Goal: Check status: Check status

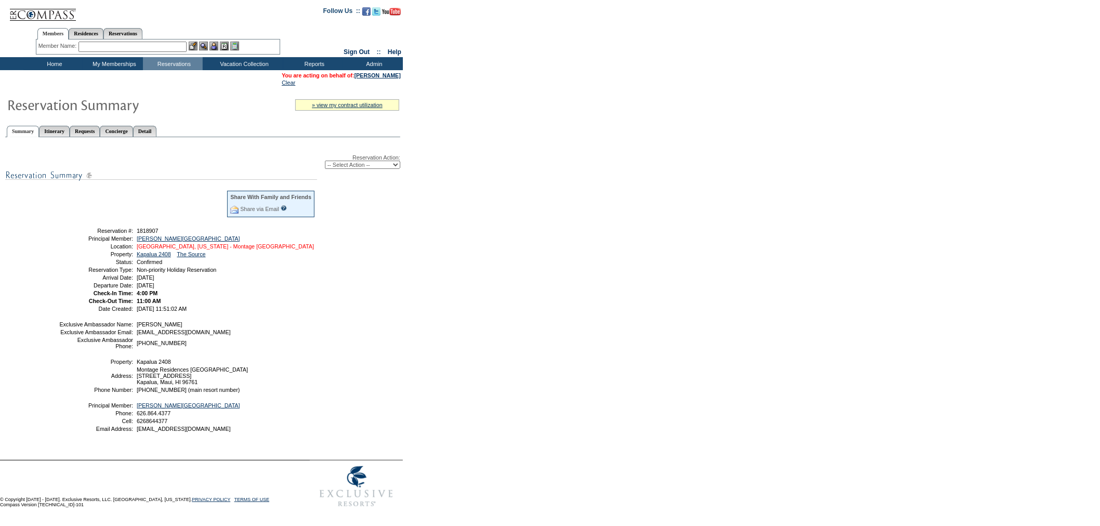
click at [220, 247] on link "[GEOGRAPHIC_DATA], [US_STATE] - Montage [GEOGRAPHIC_DATA]" at bounding box center [225, 246] width 177 height 6
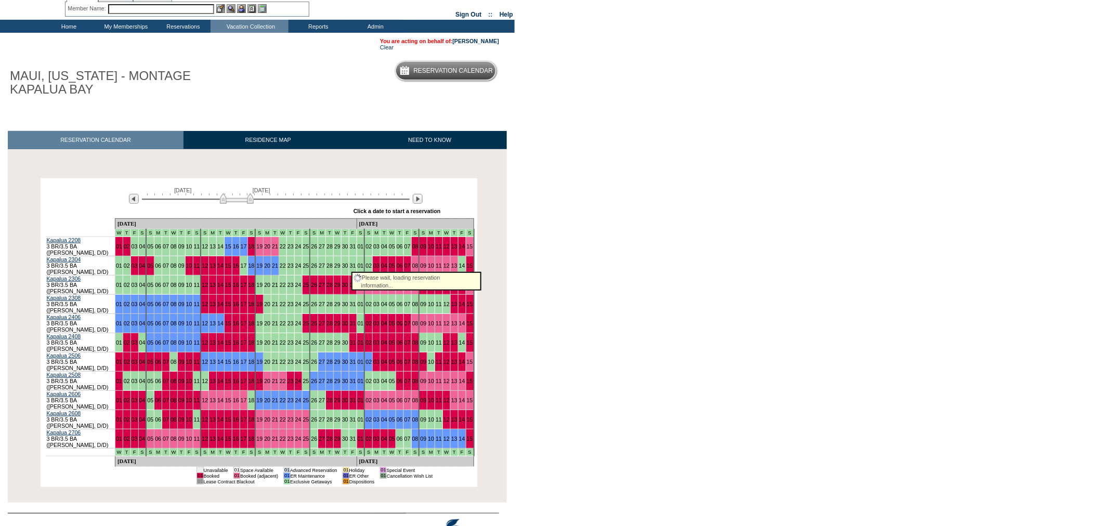
scroll to position [58, 0]
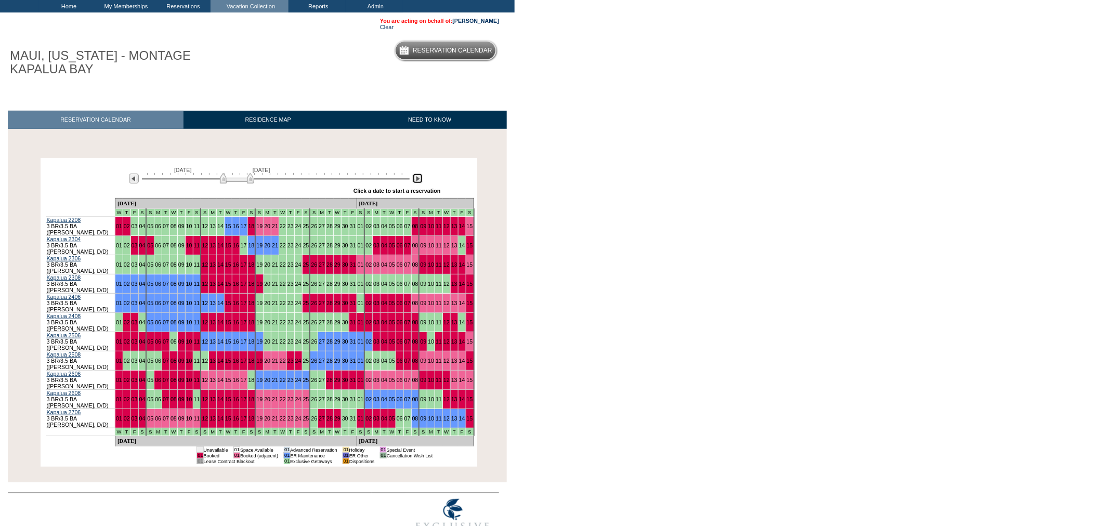
click at [413, 180] on img at bounding box center [418, 179] width 10 height 10
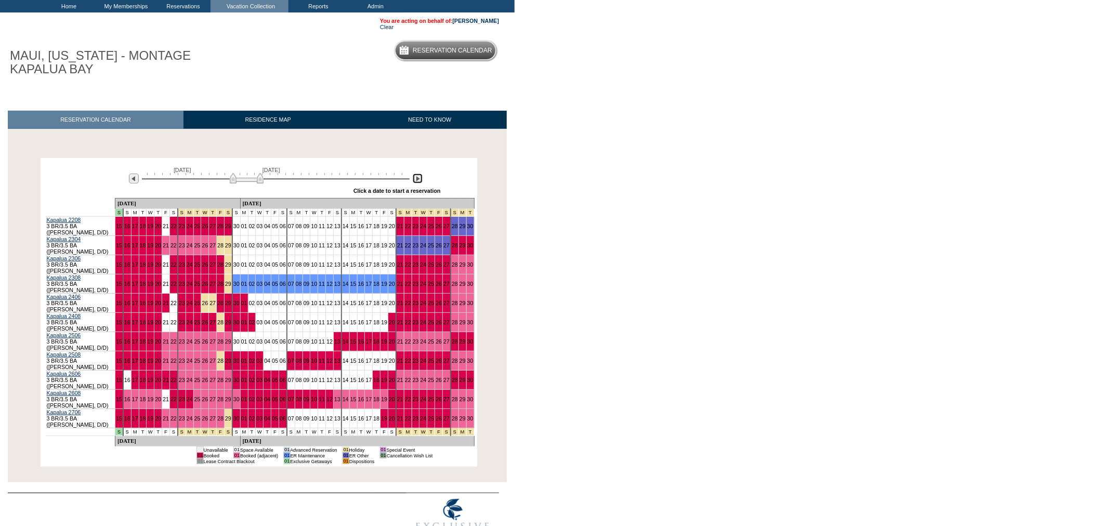
click at [413, 180] on img at bounding box center [418, 179] width 10 height 10
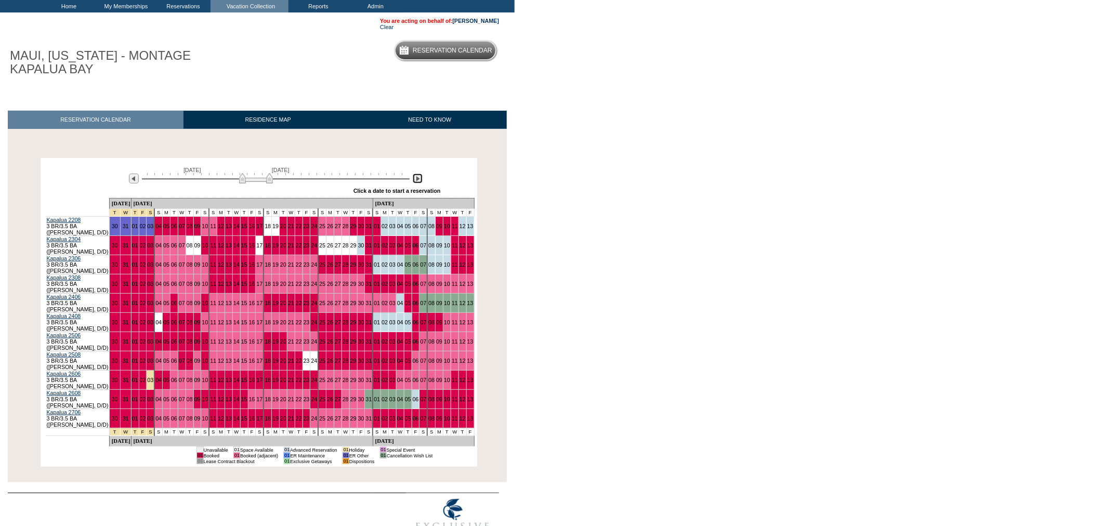
click at [413, 180] on img at bounding box center [418, 179] width 10 height 10
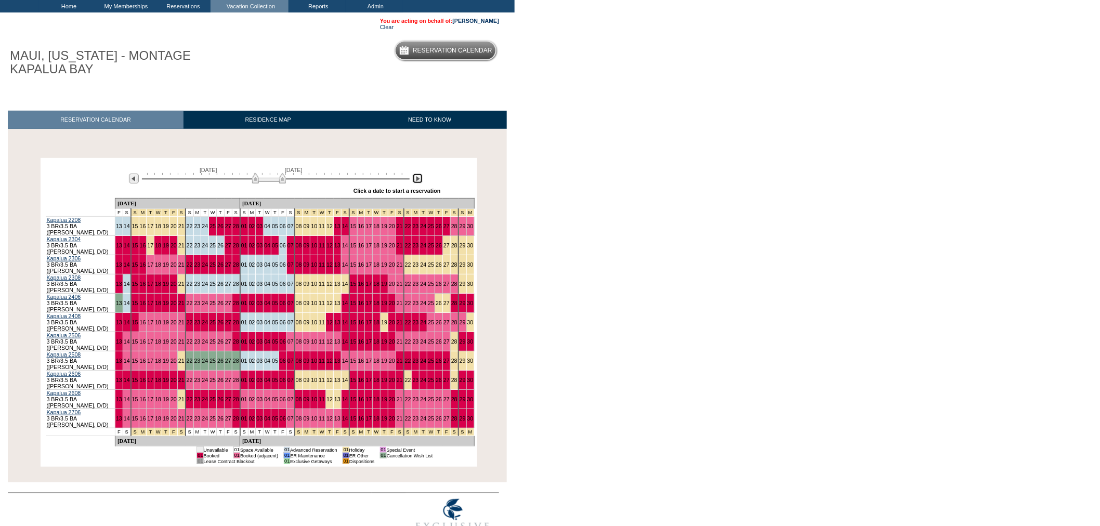
click at [256, 183] on img at bounding box center [269, 178] width 34 height 10
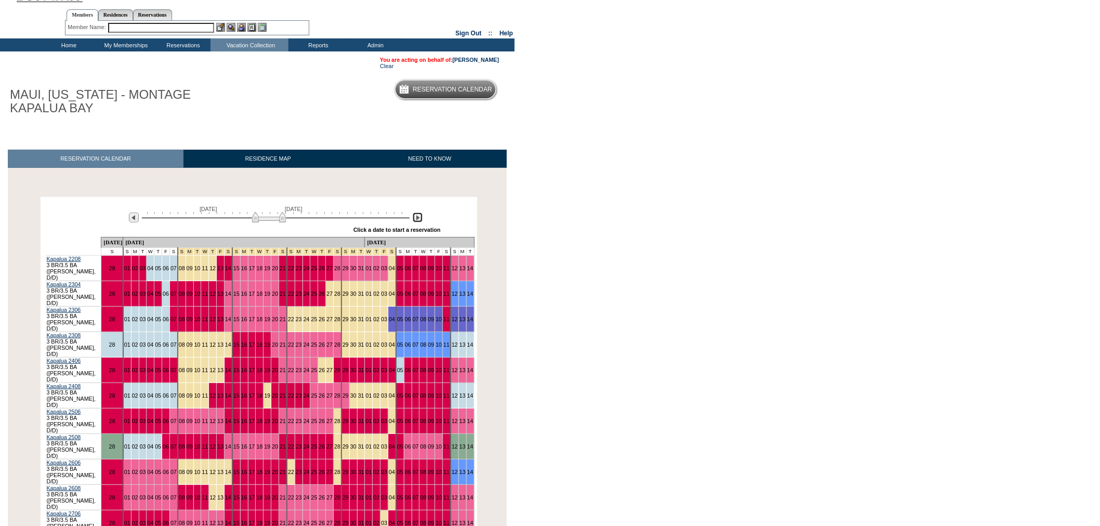
scroll to position [0, 0]
